Goal: Information Seeking & Learning: Find specific fact

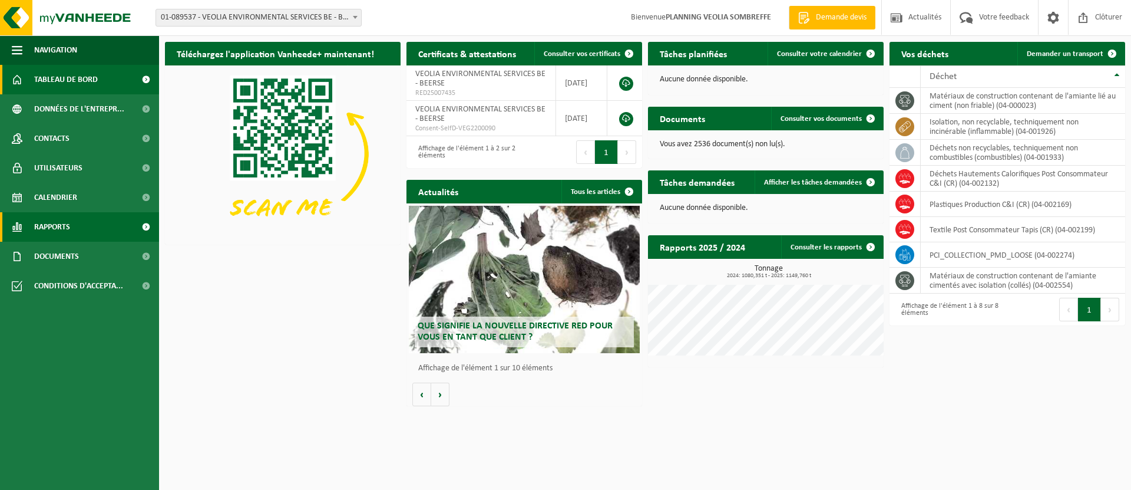
click at [49, 223] on span "Rapports" at bounding box center [52, 226] width 36 height 29
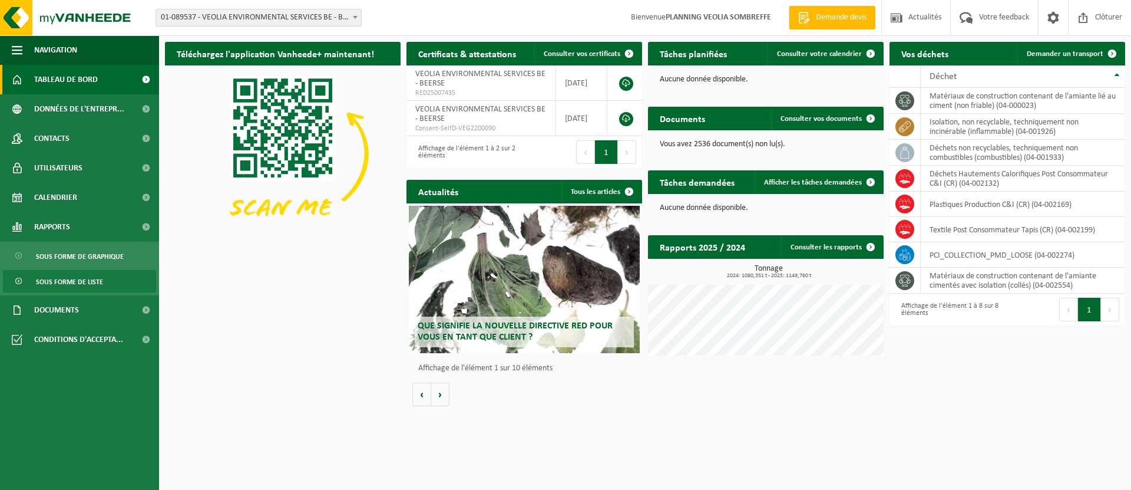
click at [81, 279] on span "Sous forme de liste" at bounding box center [69, 281] width 67 height 22
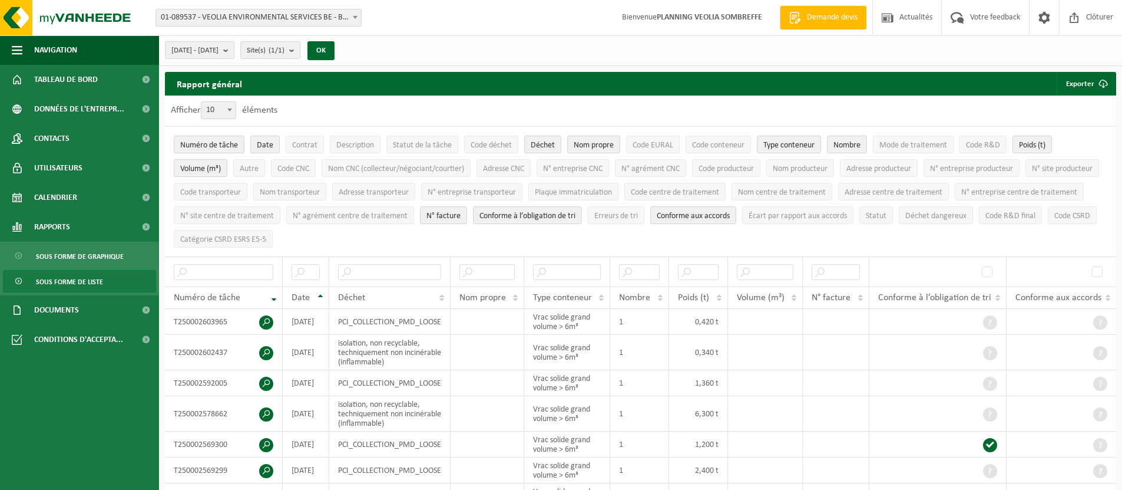
click at [275, 146] on button "Date" at bounding box center [264, 145] width 29 height 18
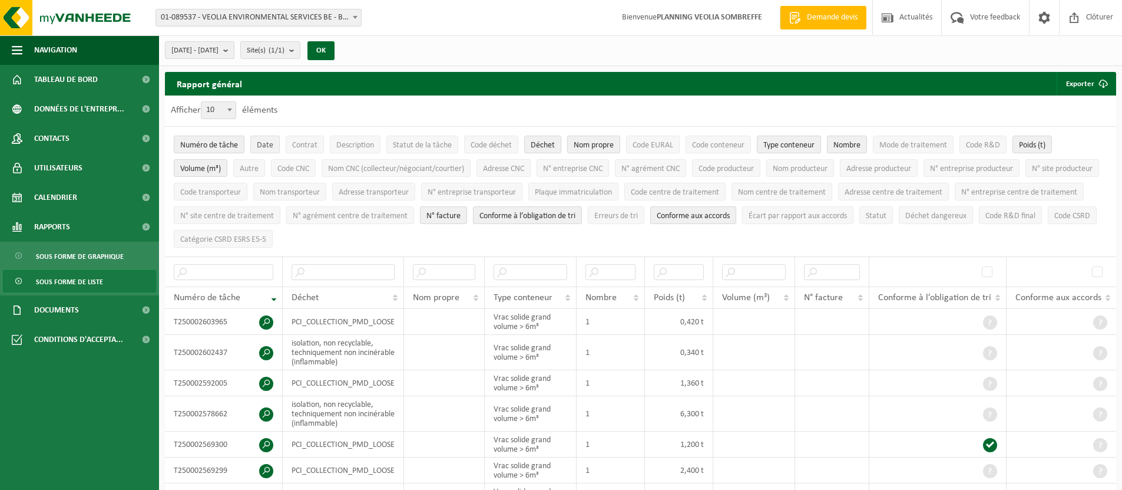
click at [270, 147] on span "Date" at bounding box center [265, 145] width 16 height 9
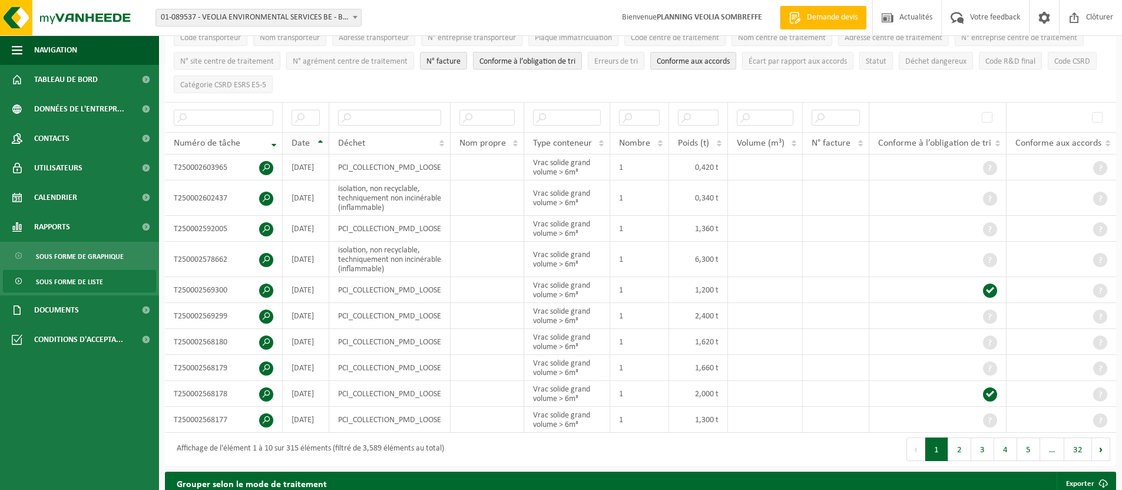
scroll to position [177, 0]
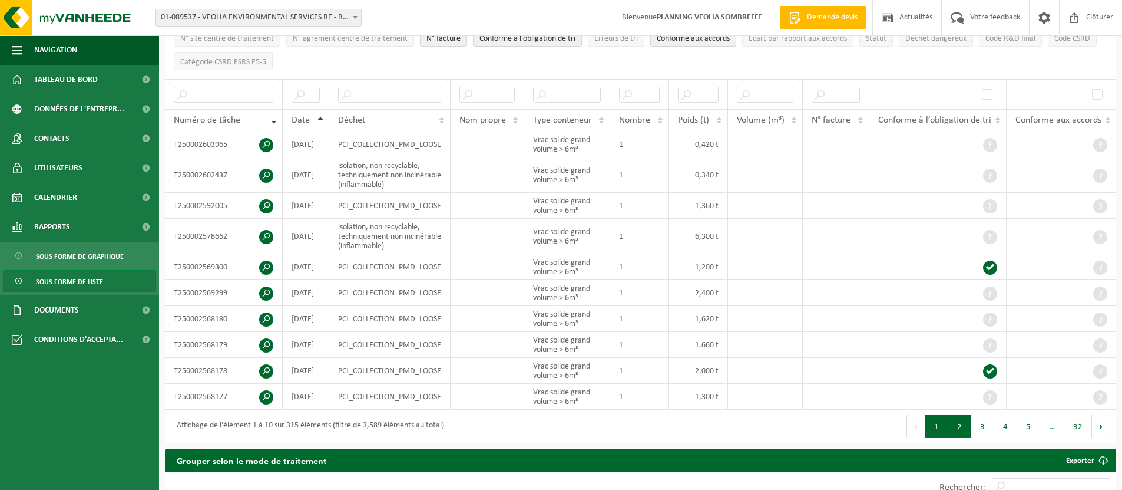
click at [965, 426] on button "2" at bounding box center [960, 426] width 23 height 24
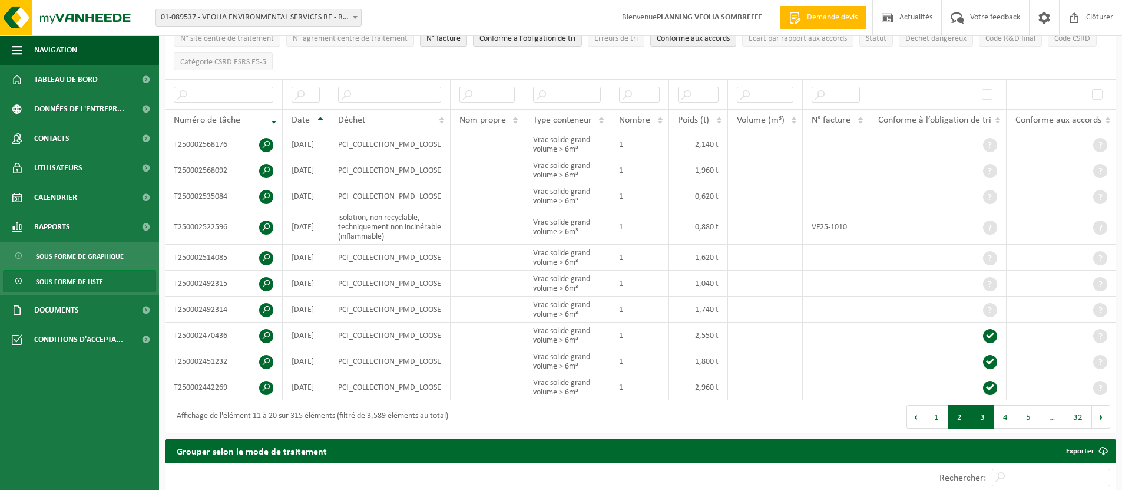
click at [980, 421] on button "3" at bounding box center [983, 417] width 23 height 24
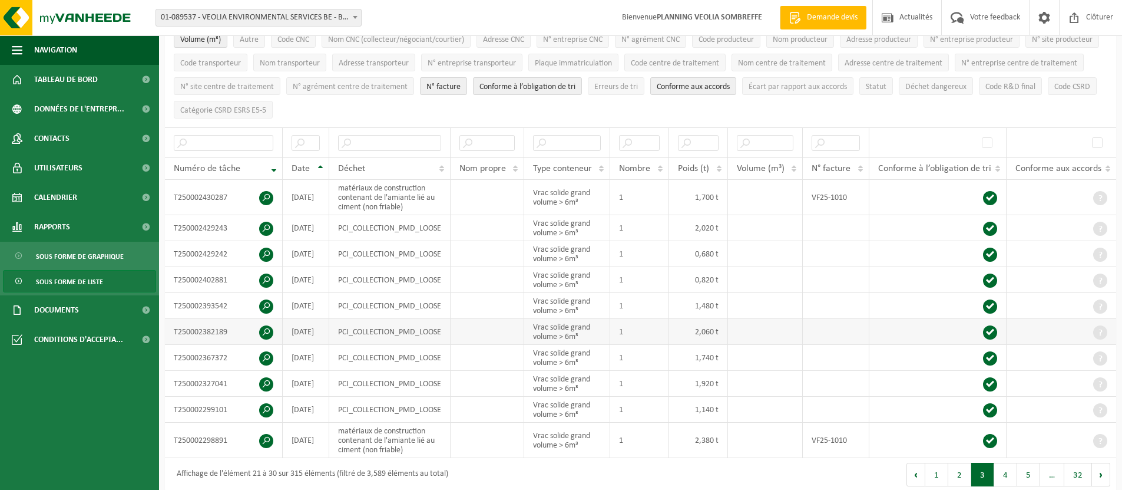
scroll to position [153, 0]
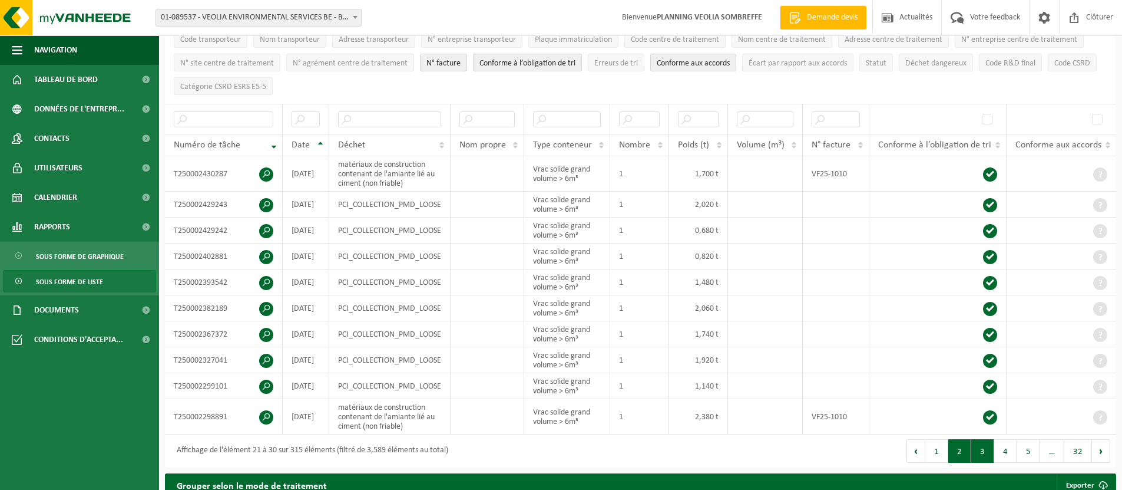
click at [959, 450] on button "2" at bounding box center [960, 451] width 23 height 24
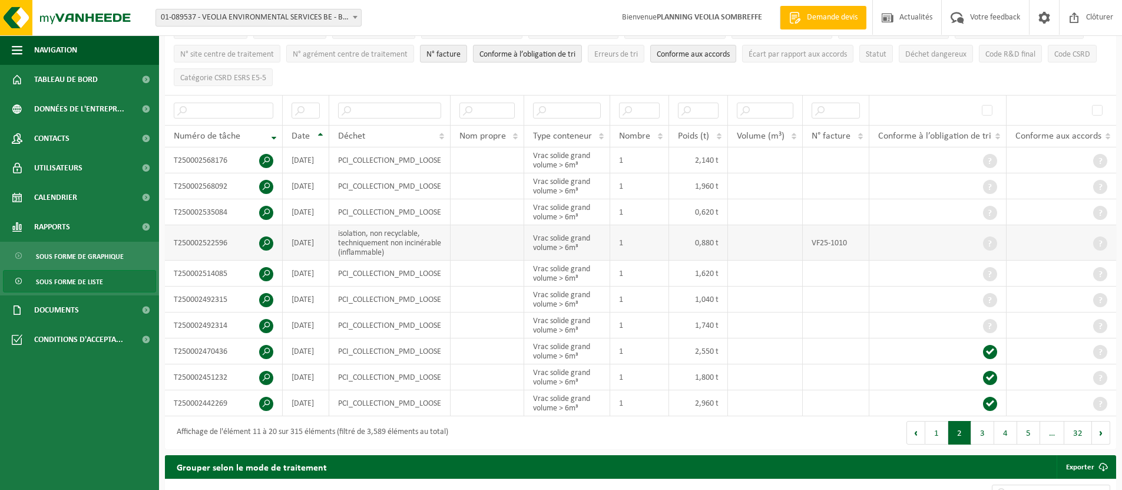
scroll to position [174, 0]
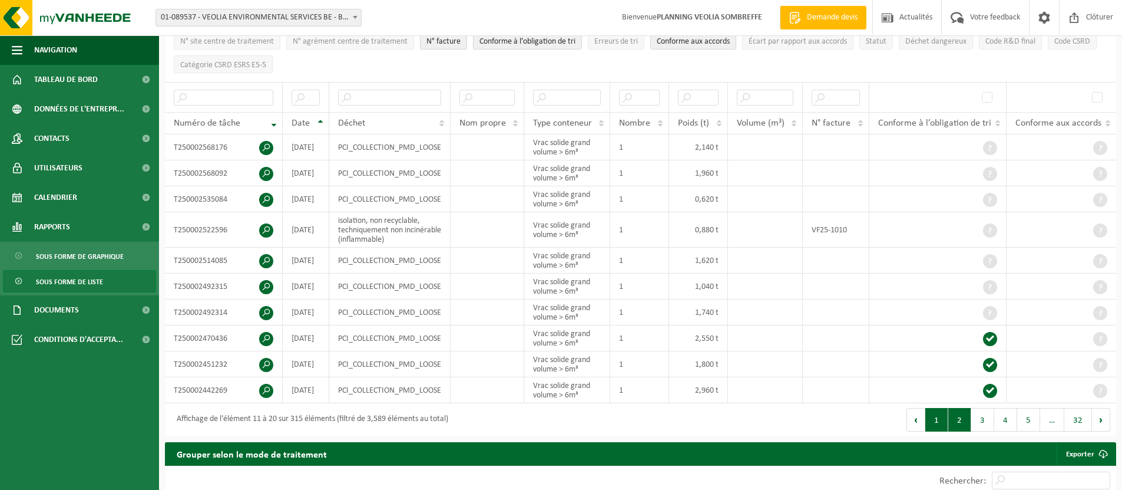
click at [947, 418] on button "1" at bounding box center [937, 420] width 23 height 24
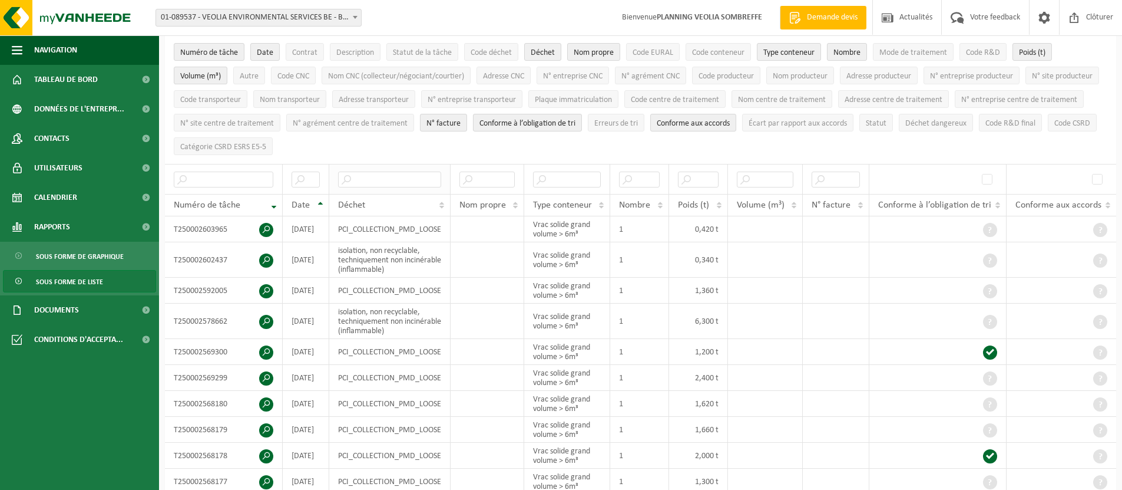
scroll to position [80, 0]
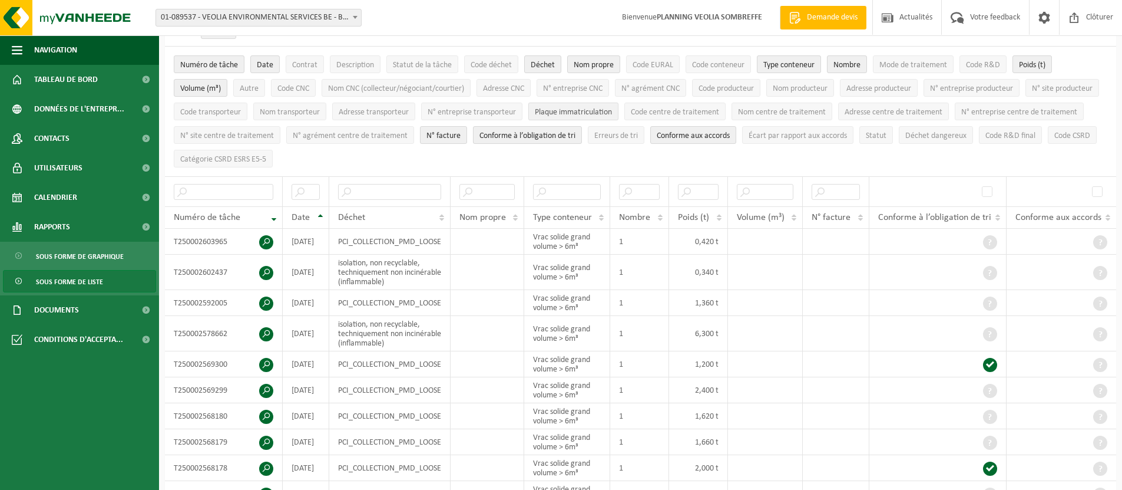
click at [619, 117] on button "Plaque immatriculation" at bounding box center [574, 112] width 90 height 18
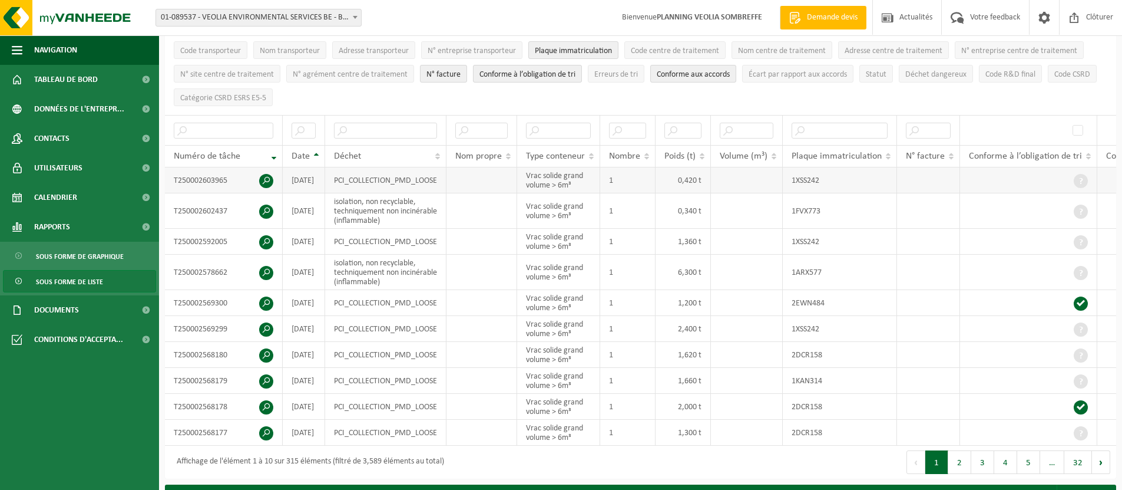
scroll to position [151, 0]
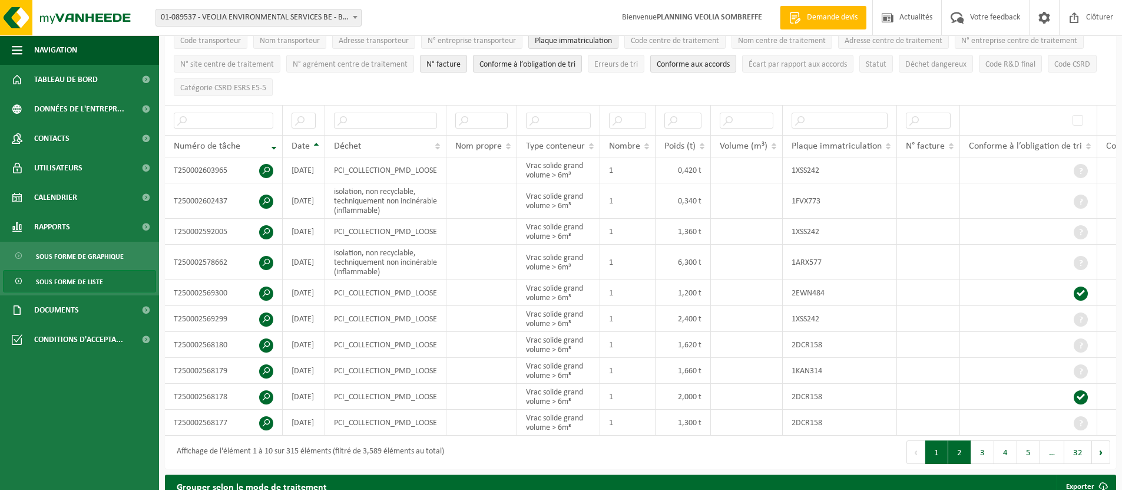
click at [955, 455] on button "2" at bounding box center [960, 452] width 23 height 24
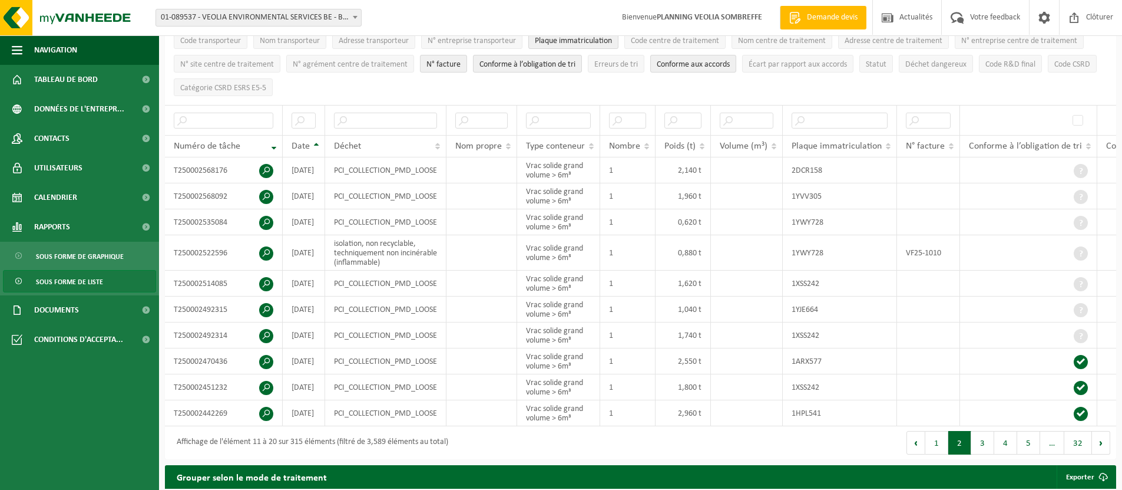
click at [72, 284] on span "Sous forme de liste" at bounding box center [69, 281] width 67 height 22
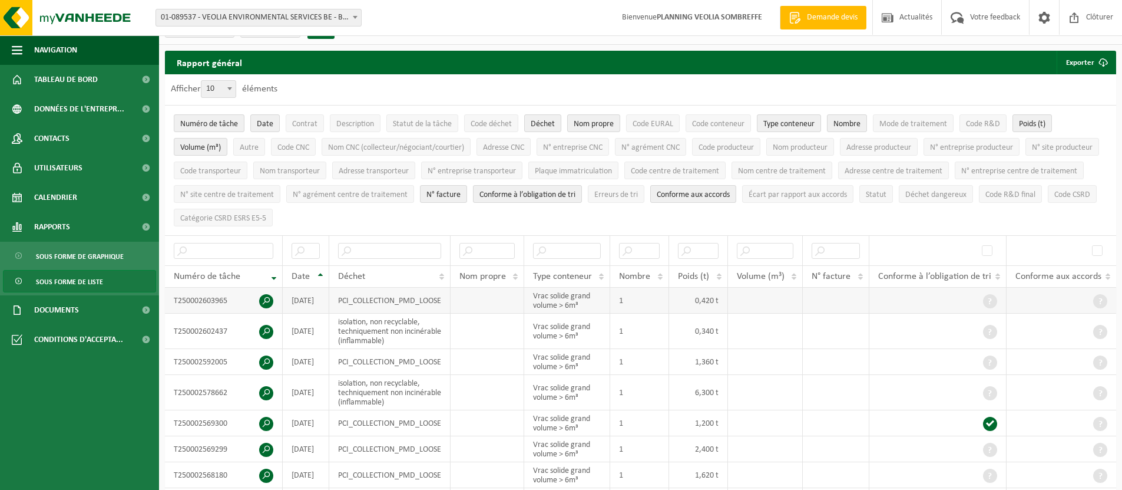
scroll to position [22, 0]
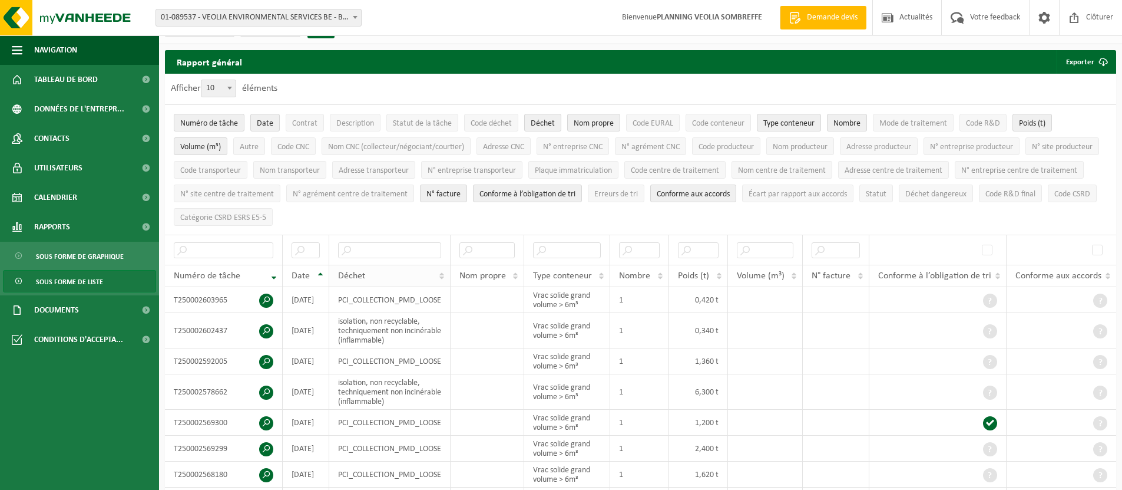
click at [387, 271] on div "Déchet" at bounding box center [386, 275] width 97 height 9
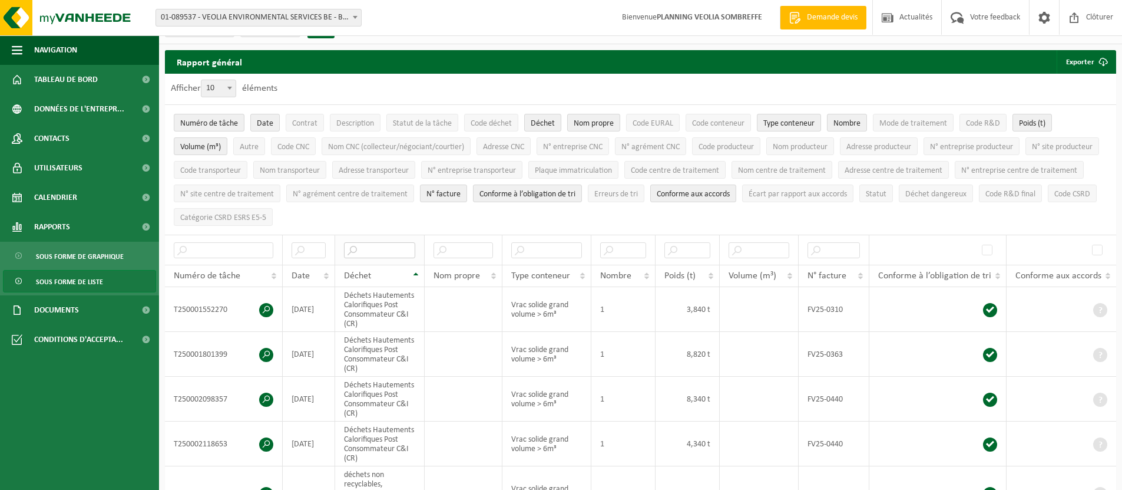
click at [375, 244] on input "text" at bounding box center [379, 250] width 71 height 16
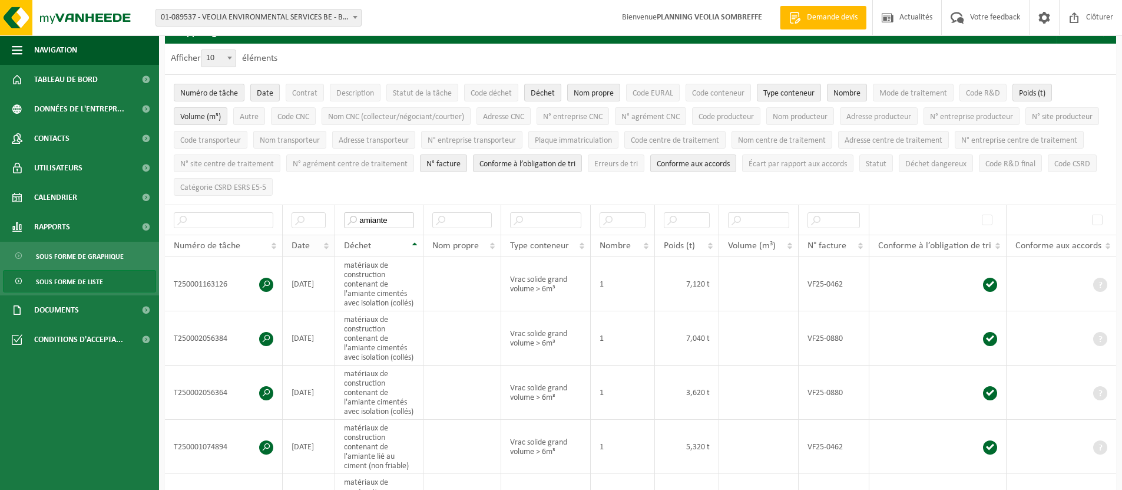
scroll to position [55, 0]
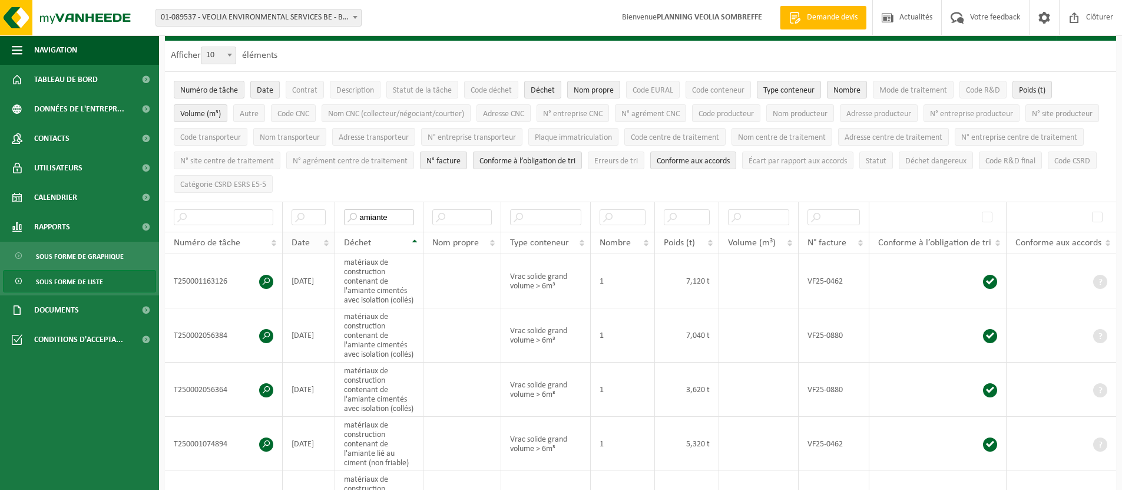
type input "amiante"
click at [305, 239] on span "Date" at bounding box center [301, 242] width 18 height 9
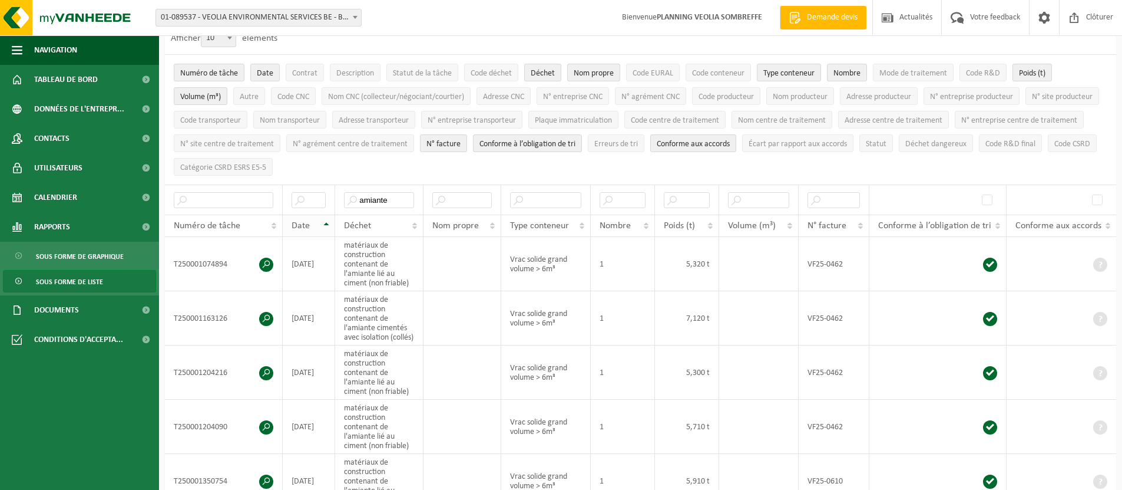
scroll to position [88, 0]
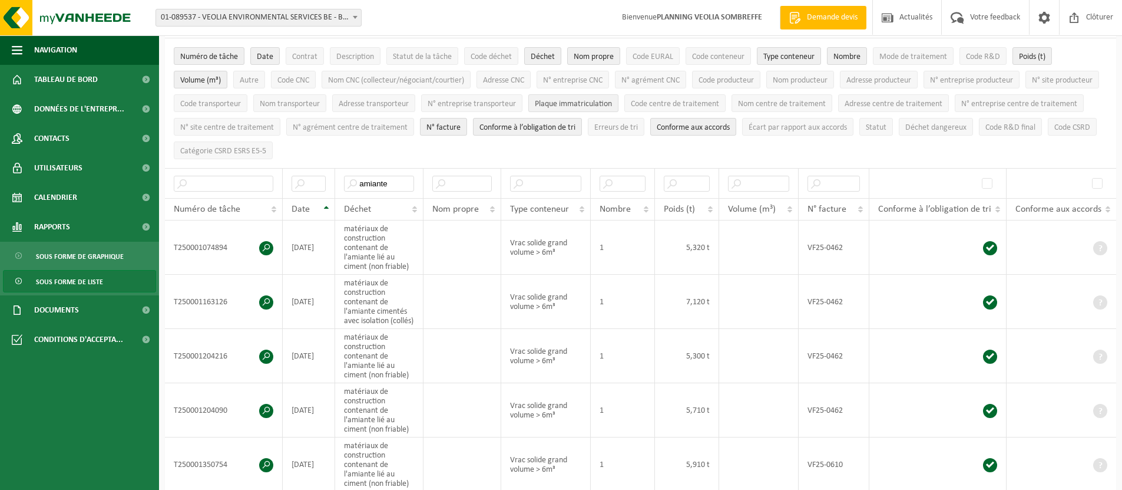
click at [612, 100] on span "Plaque immatriculation" at bounding box center [573, 104] width 77 height 9
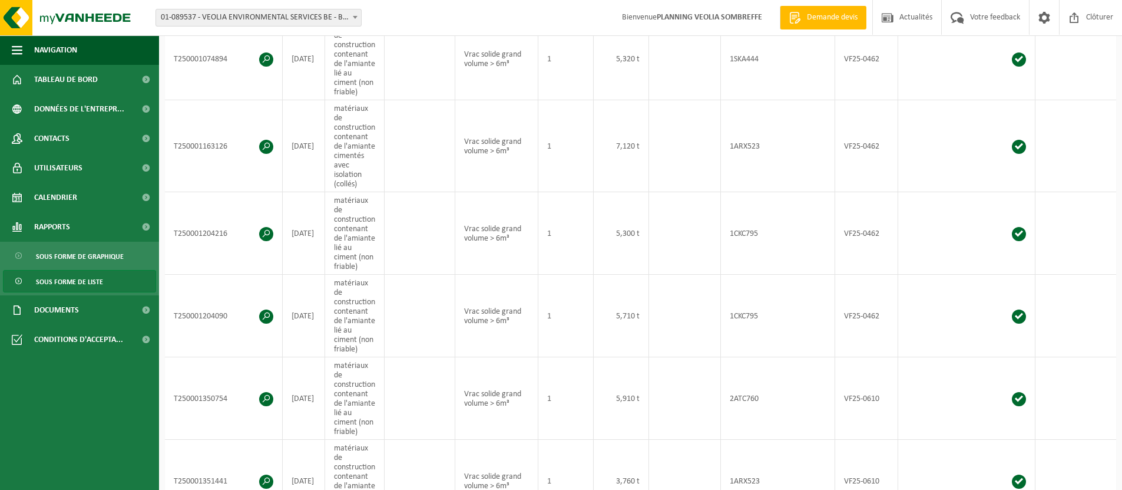
scroll to position [295, 0]
